Goal: Check status

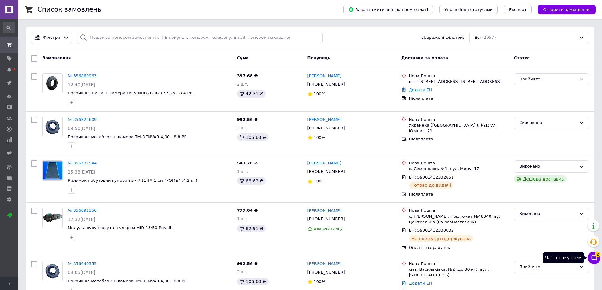
click at [596, 259] on icon at bounding box center [594, 258] width 6 height 6
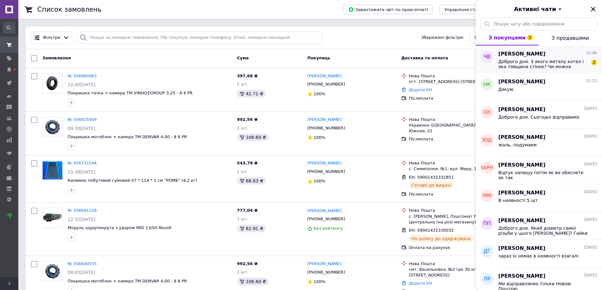
click at [533, 61] on span "Доброго дня. З якого металу котел і яка товщина стінок? Чи можна нагрівати прям…" at bounding box center [543, 64] width 90 height 10
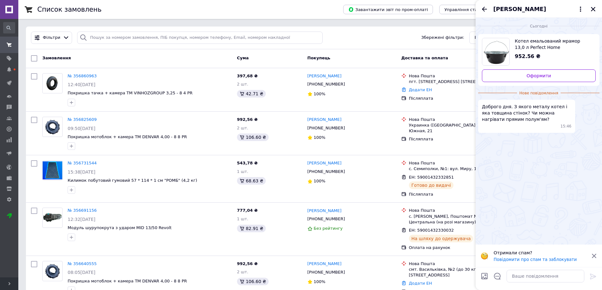
click at [539, 43] on span "Котел емальований мрамор 13,0 л Perfect Home" at bounding box center [552, 44] width 76 height 13
click at [286, 45] on div "Фільтри Збережені фільтри: Всі (2957)" at bounding box center [310, 38] width 568 height 23
click at [592, 10] on icon "Закрити" at bounding box center [593, 9] width 4 height 4
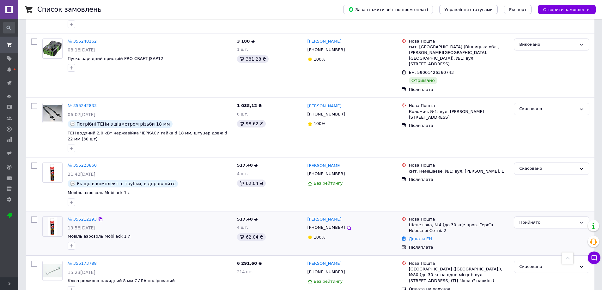
scroll to position [1516, 0]
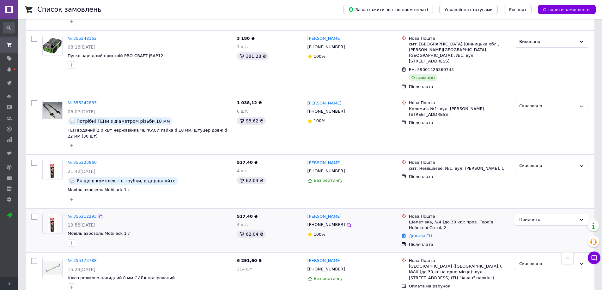
click at [591, 211] on div "Прийнято" at bounding box center [551, 230] width 81 height 39
click at [576, 214] on div "Прийнято" at bounding box center [551, 220] width 75 height 12
click at [539, 239] on li "Скасовано" at bounding box center [551, 245] width 75 height 12
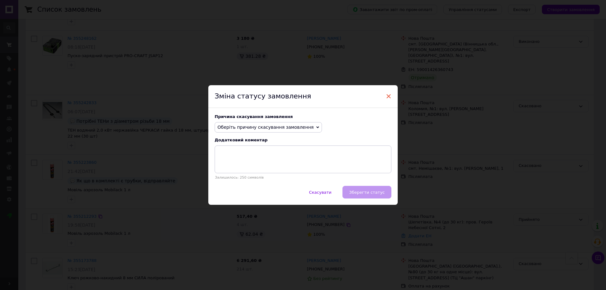
drag, startPoint x: 390, startPoint y: 94, endPoint x: 88, endPoint y: 56, distance: 303.7
click at [388, 97] on span "×" at bounding box center [389, 96] width 6 height 11
click at [388, 177] on div "Без рейтингу" at bounding box center [351, 181] width 89 height 9
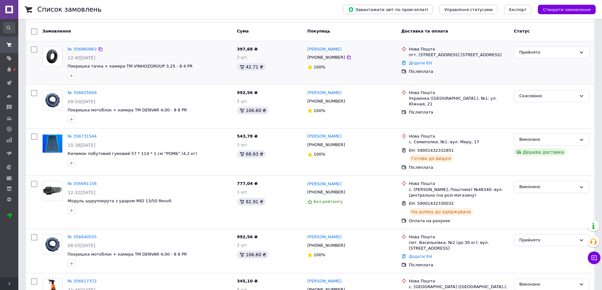
scroll to position [0, 0]
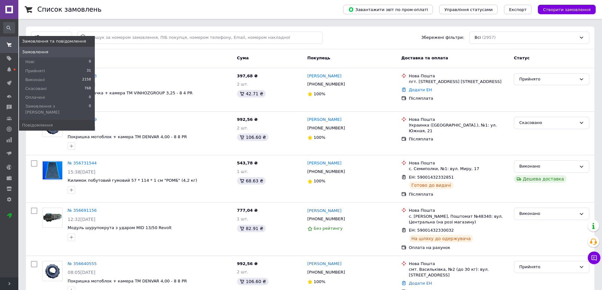
click at [48, 54] on span "Замовлення" at bounding box center [57, 52] width 76 height 6
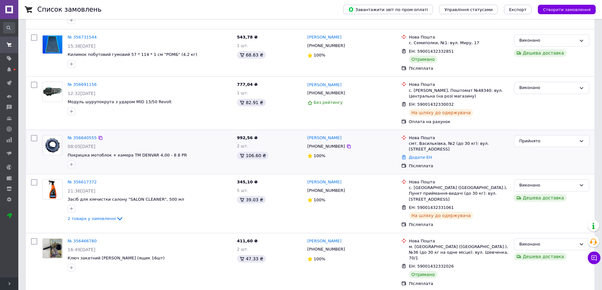
scroll to position [126, 0]
click at [87, 85] on link "№ 356691156" at bounding box center [82, 84] width 29 height 5
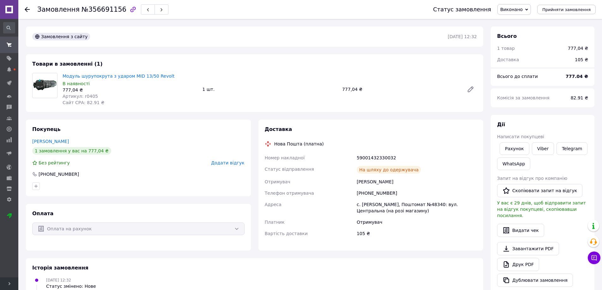
click at [27, 8] on icon at bounding box center [27, 9] width 5 height 5
